Goal: Task Accomplishment & Management: Use online tool/utility

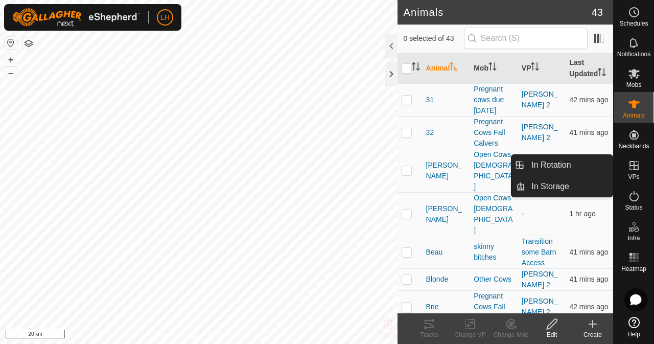
click at [628, 166] on icon at bounding box center [634, 165] width 12 height 12
click at [634, 174] on span "VPs" at bounding box center [633, 177] width 11 height 6
click at [632, 167] on icon at bounding box center [634, 165] width 12 height 12
click at [564, 170] on link "In Rotation" at bounding box center [568, 165] width 87 height 20
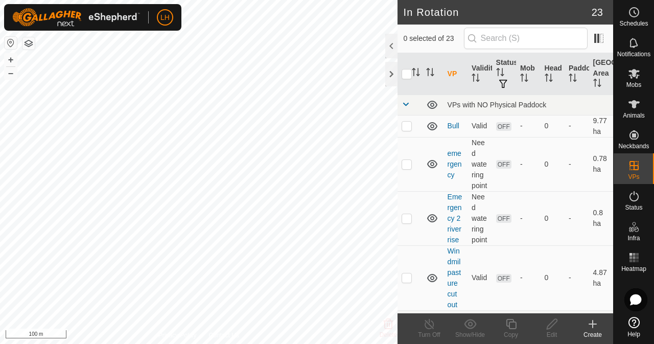
click at [593, 328] on icon at bounding box center [592, 324] width 12 height 12
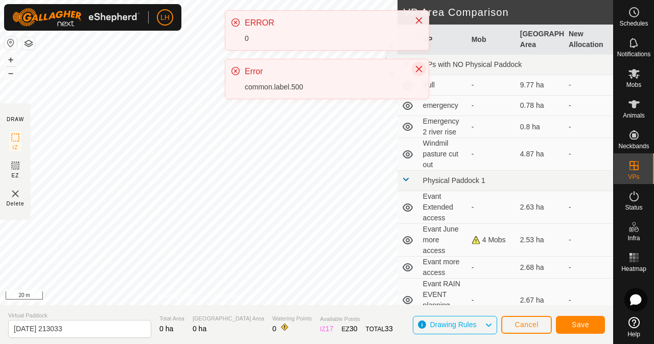
click at [425, 69] on button "Close" at bounding box center [419, 69] width 14 height 14
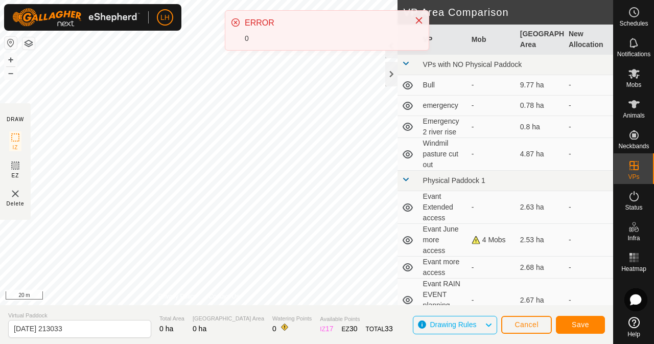
drag, startPoint x: 418, startPoint y: 20, endPoint x: 406, endPoint y: 35, distance: 19.0
click at [418, 21] on icon "Close" at bounding box center [419, 20] width 7 height 7
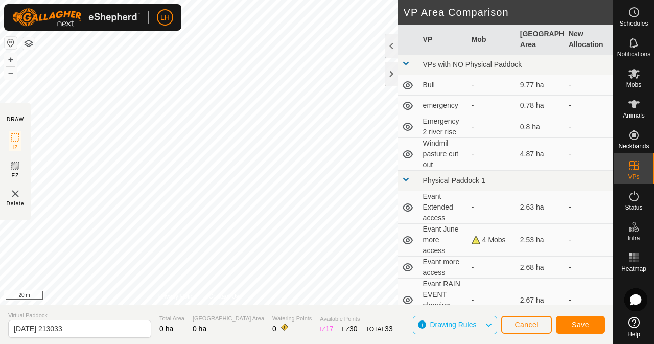
click at [259, 0] on html "LH Schedules Notifications Mobs Animals Neckbands VPs Status Infra Heatmap Help…" at bounding box center [327, 172] width 654 height 344
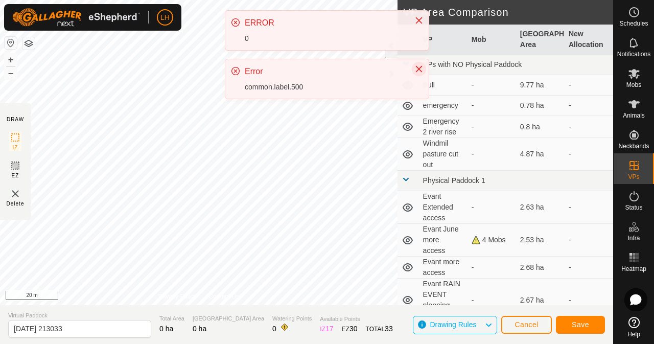
click at [417, 70] on icon "Close" at bounding box center [419, 69] width 7 height 7
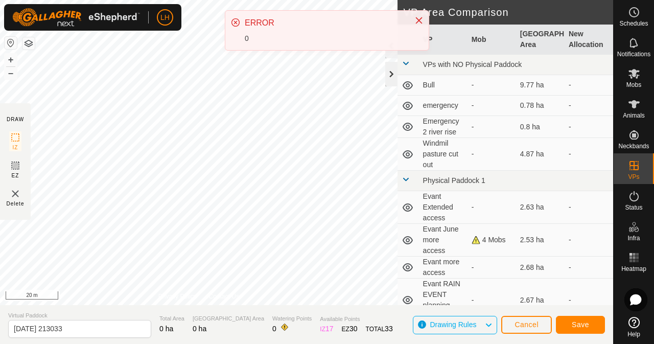
drag, startPoint x: 419, startPoint y: 22, endPoint x: 388, endPoint y: 71, distance: 57.8
click at [418, 25] on button "Close" at bounding box center [419, 20] width 14 height 14
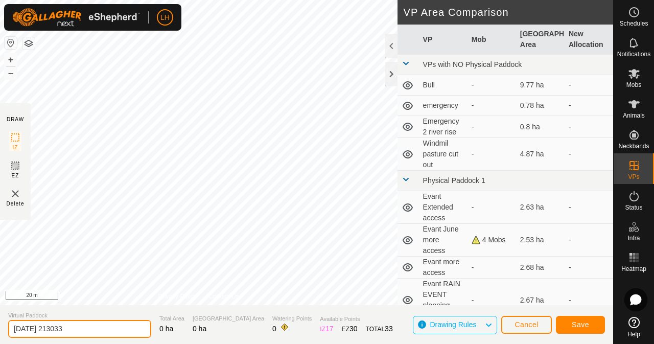
click at [118, 329] on input "[DATE] 213033" at bounding box center [79, 329] width 143 height 18
drag, startPoint x: 117, startPoint y: 327, endPoint x: 77, endPoint y: 325, distance: 40.9
click at [77, 325] on input "[DATE] 213033" at bounding box center [79, 329] width 143 height 18
drag, startPoint x: 97, startPoint y: 331, endPoint x: 0, endPoint y: 330, distance: 96.5
click at [0, 330] on section "Virtual Paddock [DATE] 213033 Total Area 0 ha Grazing Area 0 ha Watering Points…" at bounding box center [306, 324] width 613 height 39
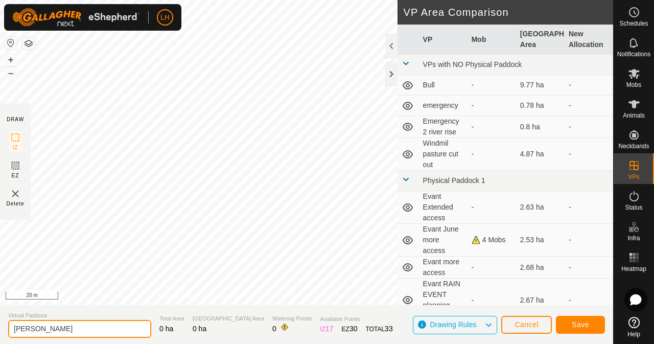
type input "[PERSON_NAME]"
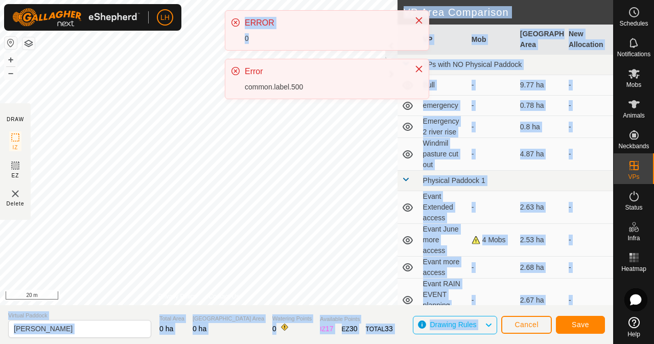
click at [300, 168] on div "LH Schedules Notifications Mobs Animals Neckbands VPs Status Infra Heatmap Help…" at bounding box center [327, 172] width 654 height 344
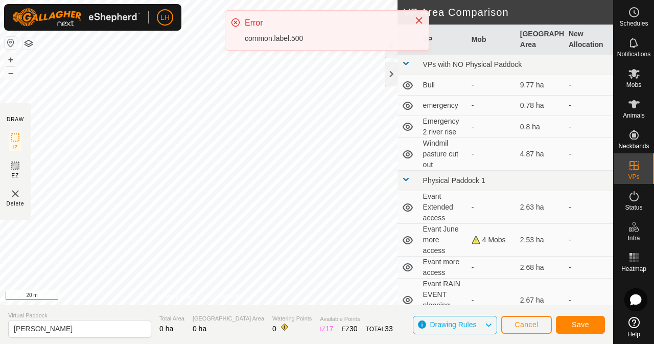
click at [415, 27] on div at bounding box center [415, 22] width 14 height 11
drag, startPoint x: 419, startPoint y: 21, endPoint x: 434, endPoint y: 63, distance: 44.4
click at [419, 21] on icon "Close" at bounding box center [419, 20] width 7 height 7
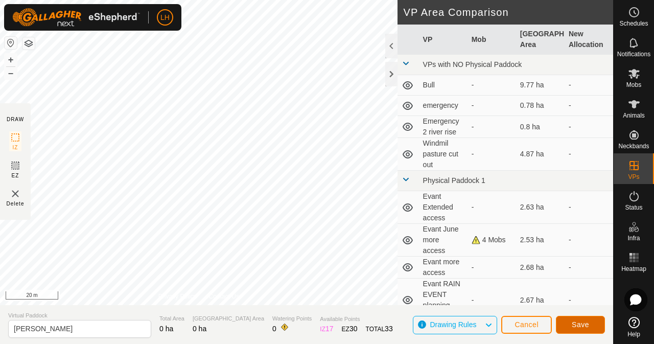
click at [580, 323] on span "Save" at bounding box center [579, 324] width 17 height 8
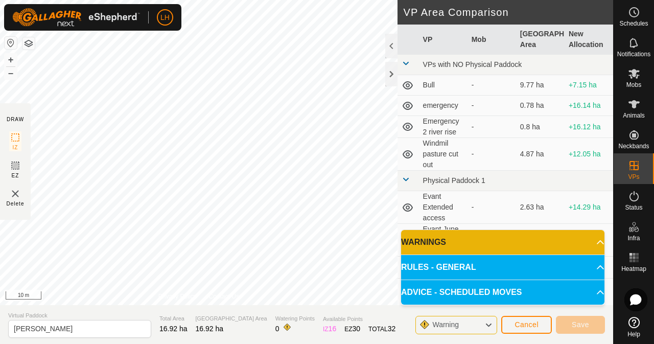
click at [447, 326] on span "Warning" at bounding box center [445, 324] width 27 height 8
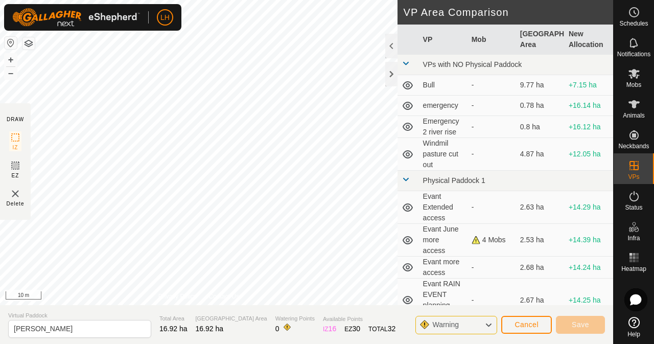
click at [448, 326] on span "Warning" at bounding box center [445, 324] width 27 height 8
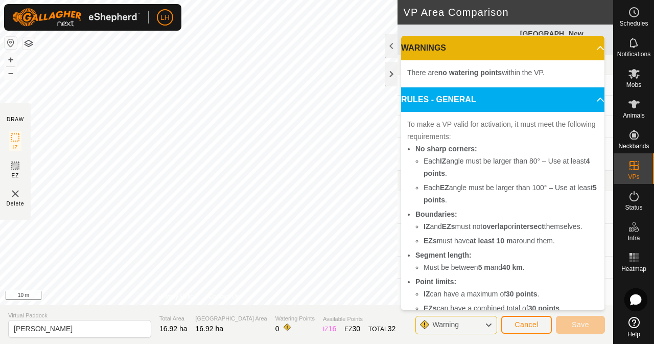
click at [584, 53] on p-accordion-header "WARNINGS" at bounding box center [502, 48] width 203 height 25
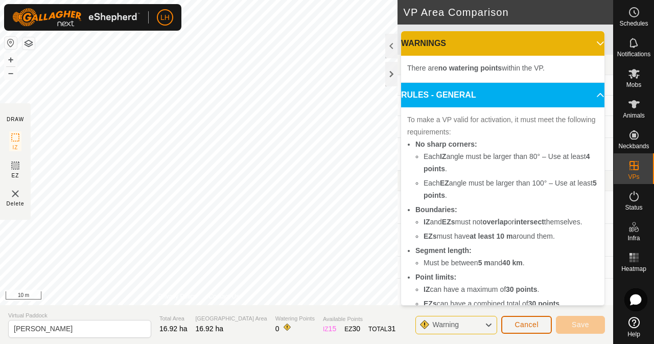
click at [290, 287] on div "DRAW IZ EZ Delete Privacy Policy Contact Us + – ⇧ i 10 m VP Area Comparison VP …" at bounding box center [306, 172] width 613 height 344
click at [471, 328] on div "Warning" at bounding box center [456, 325] width 82 height 18
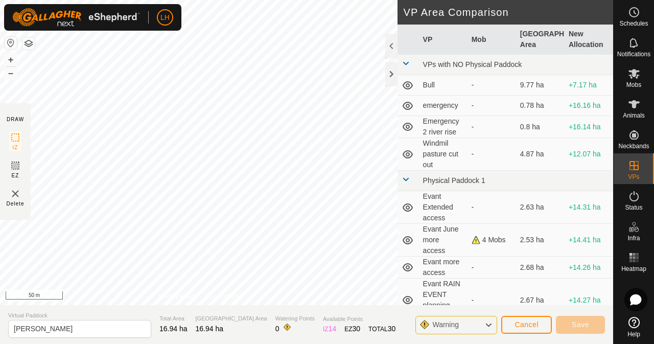
click at [472, 326] on div "Warning" at bounding box center [456, 325] width 82 height 18
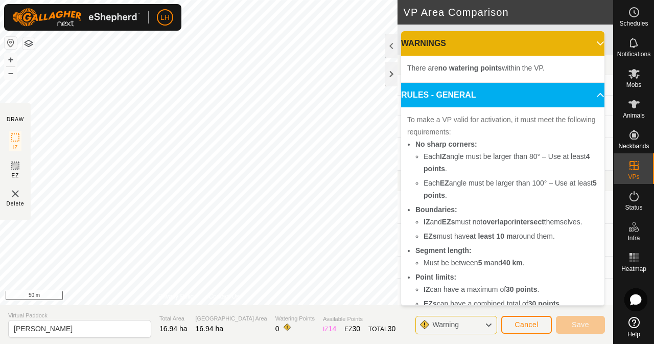
click at [472, 326] on div "Warning" at bounding box center [456, 325] width 82 height 18
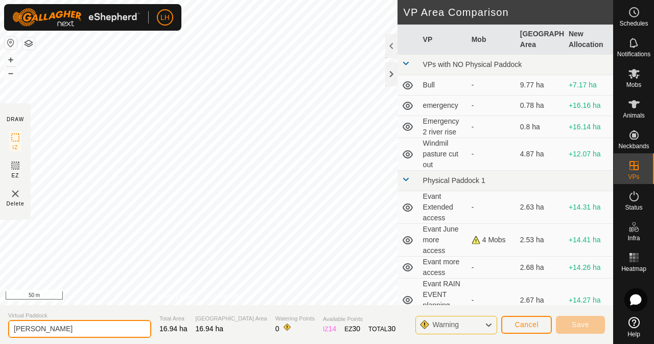
click at [118, 324] on input "[PERSON_NAME]" at bounding box center [79, 329] width 143 height 18
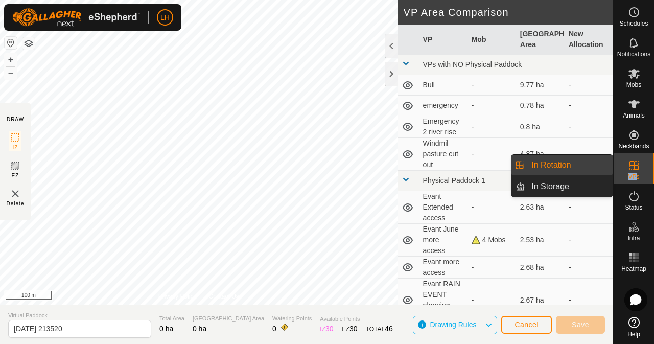
click at [636, 171] on div "VPs" at bounding box center [633, 168] width 40 height 31
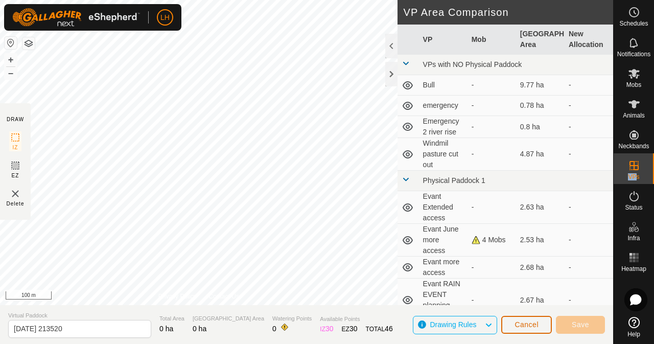
click at [524, 326] on span "Cancel" at bounding box center [526, 324] width 24 height 8
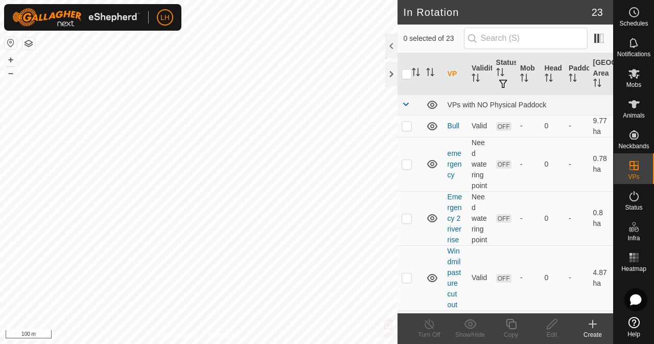
click at [593, 326] on icon at bounding box center [592, 324] width 12 height 12
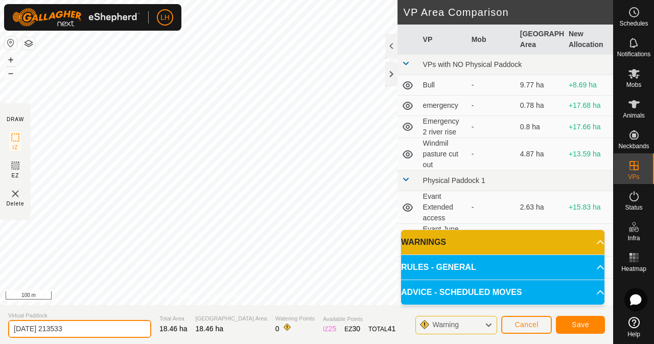
drag, startPoint x: 104, startPoint y: 328, endPoint x: 0, endPoint y: 322, distance: 103.8
click at [0, 323] on section "Virtual Paddock 2025-08-15 213533 Total Area 18.46 ha Grazing Area 18.46 ha Wat…" at bounding box center [306, 324] width 613 height 39
type input "[PERSON_NAME]"
